Goal: Task Accomplishment & Management: Manage account settings

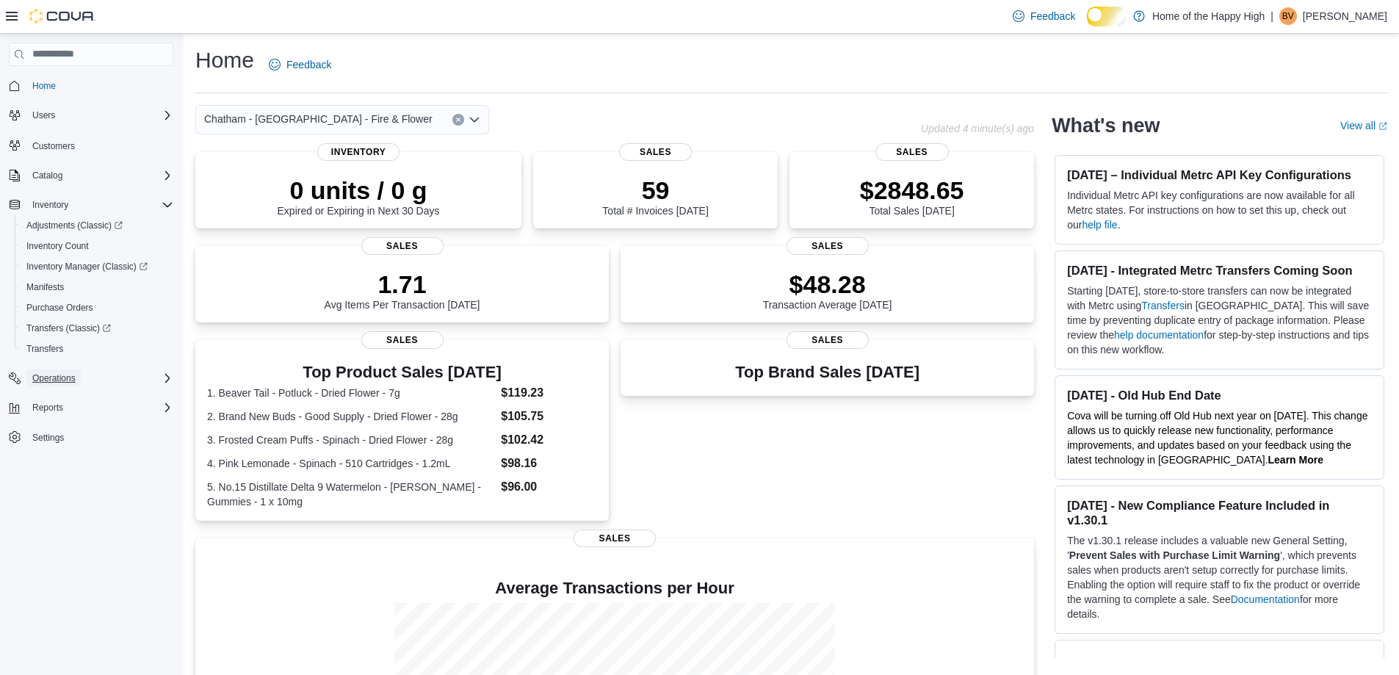
click at [64, 384] on span "Operations" at bounding box center [53, 378] width 43 height 12
click at [65, 401] on span "Cash Management" at bounding box center [63, 399] width 74 height 12
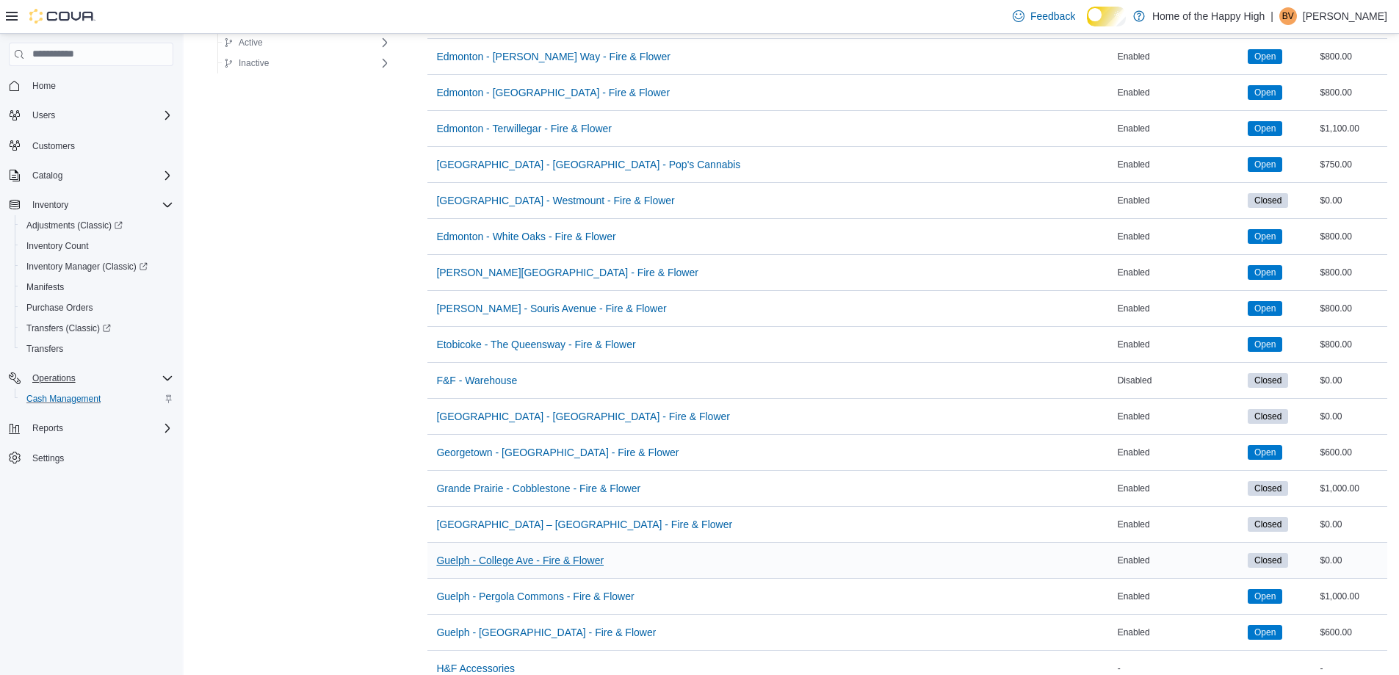
scroll to position [1982, 0]
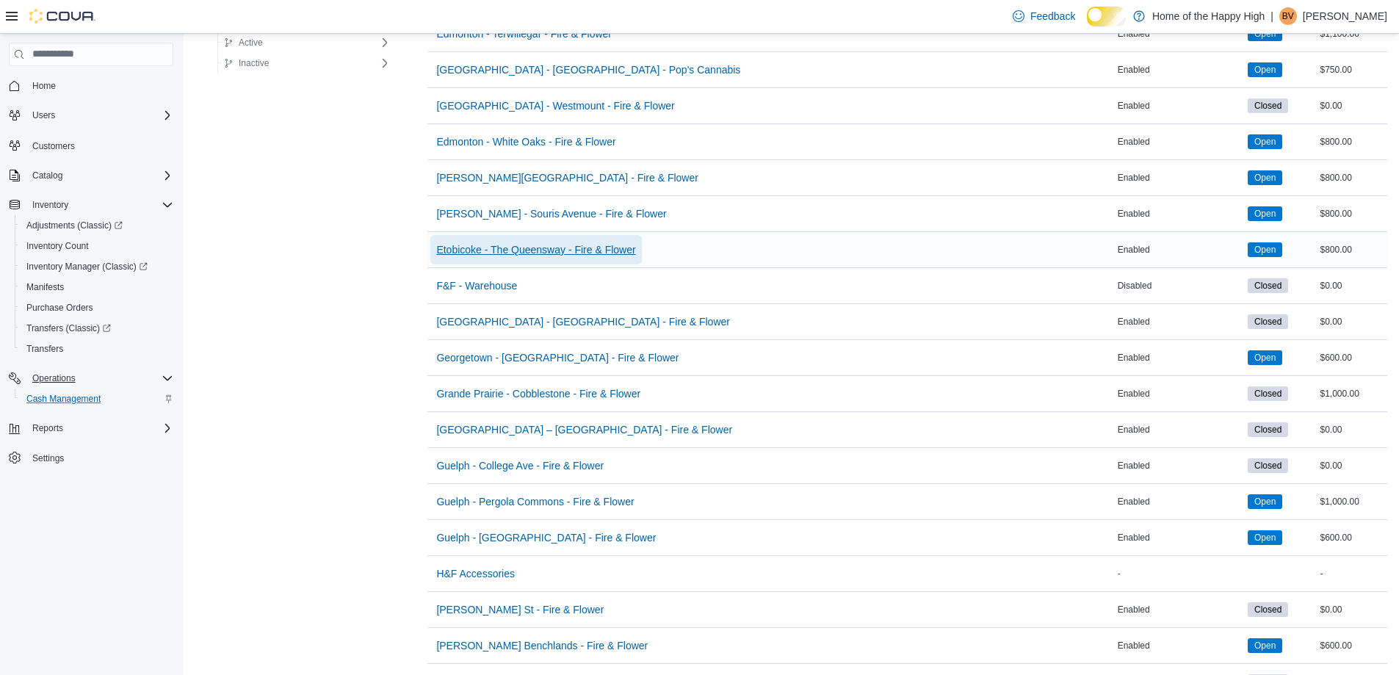
click at [501, 257] on span "Etobicoke - The Queensway - Fire & Flower" at bounding box center [535, 249] width 199 height 15
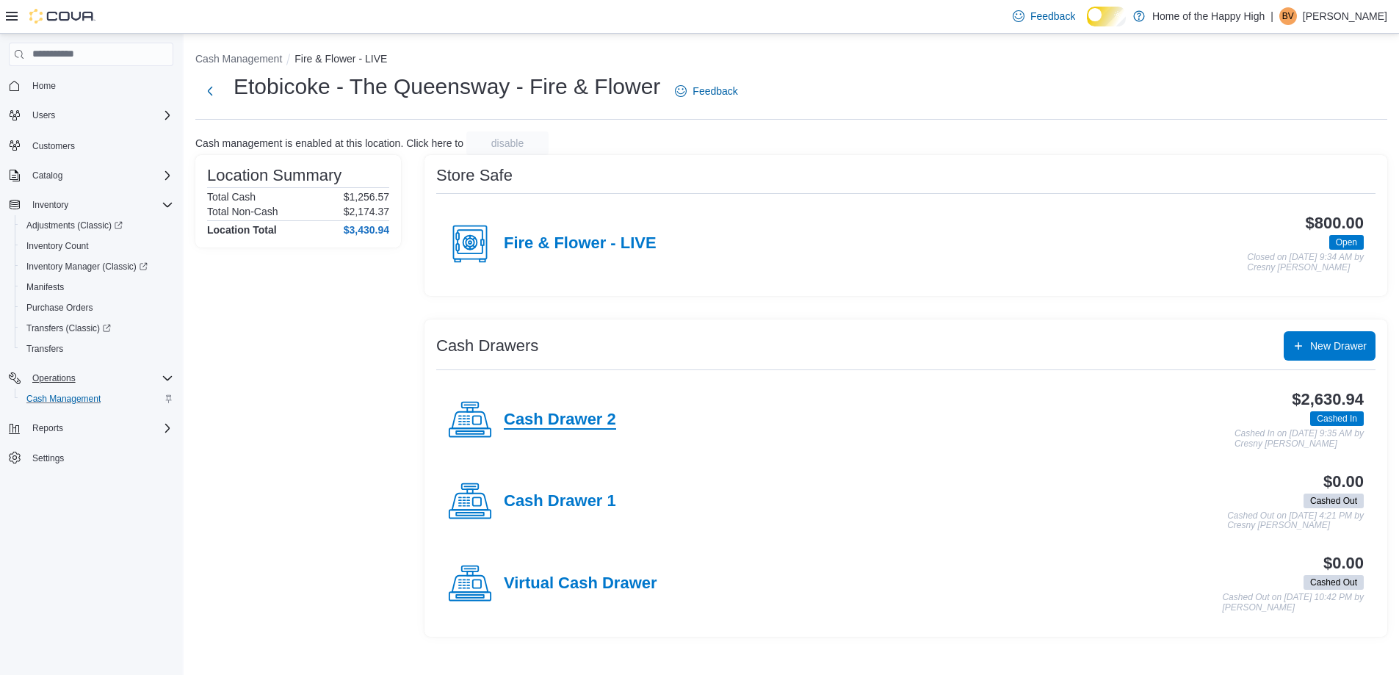
click at [565, 430] on h4 "Cash Drawer 2" at bounding box center [560, 419] width 112 height 19
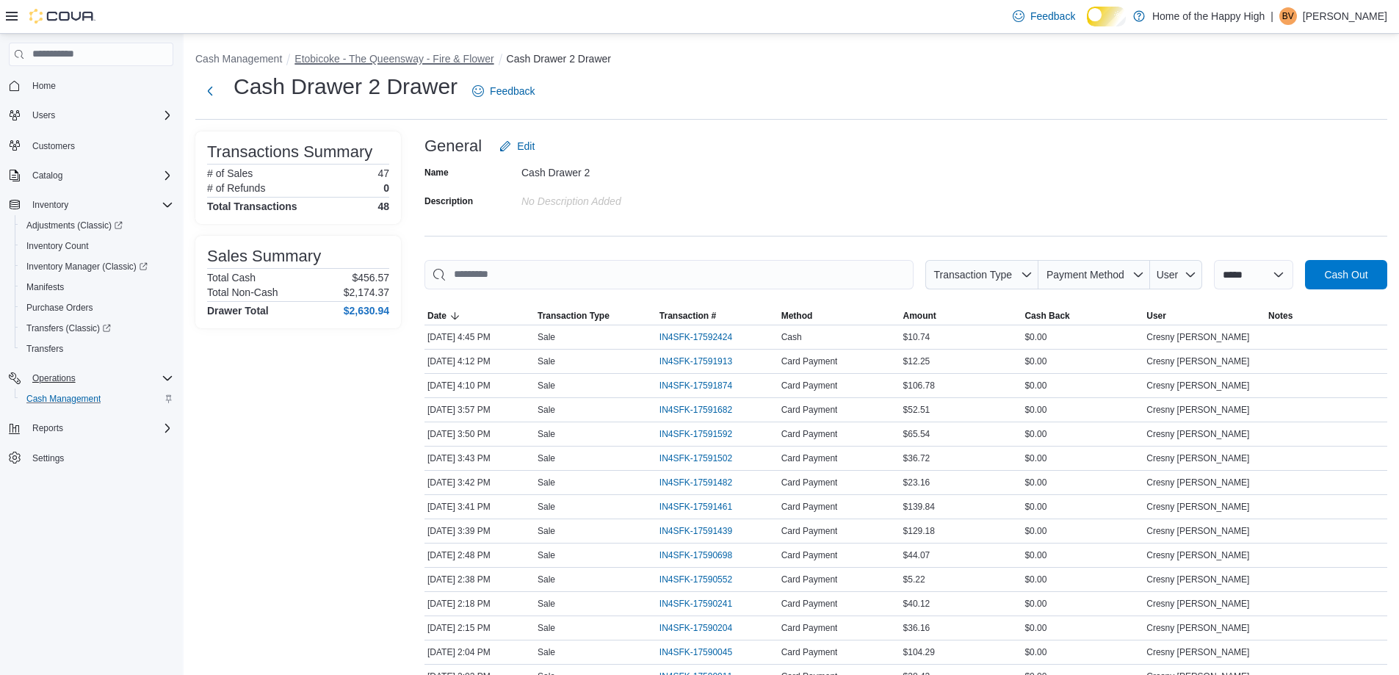
click at [384, 62] on button "Etobicoke - The Queensway - Fire & Flower" at bounding box center [393, 59] width 199 height 12
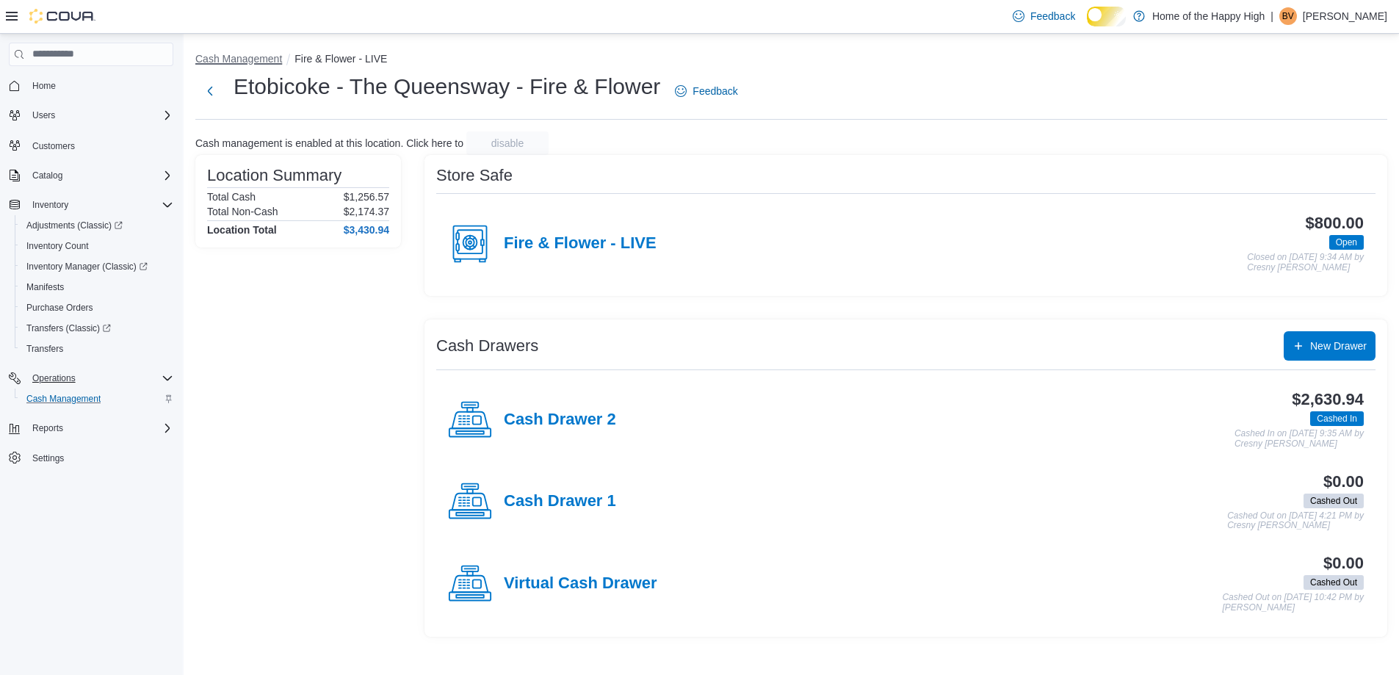
click at [282, 55] on button "Cash Management" at bounding box center [238, 59] width 87 height 12
